Goal: Information Seeking & Learning: Learn about a topic

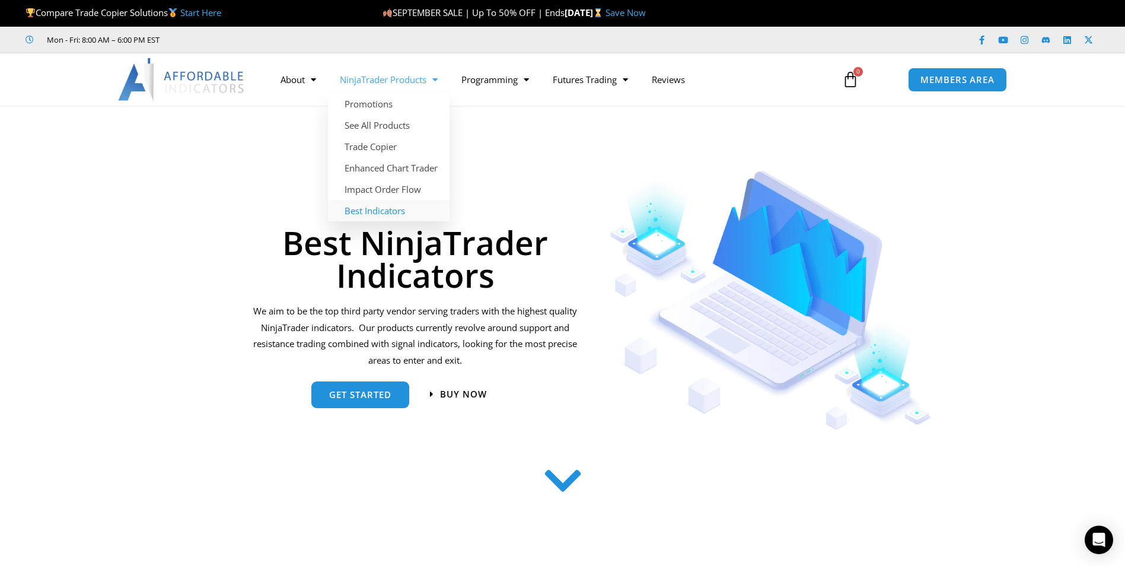
click at [398, 215] on link "Best Indicators" at bounding box center [389, 210] width 122 height 21
